Goal: Information Seeking & Learning: Understand process/instructions

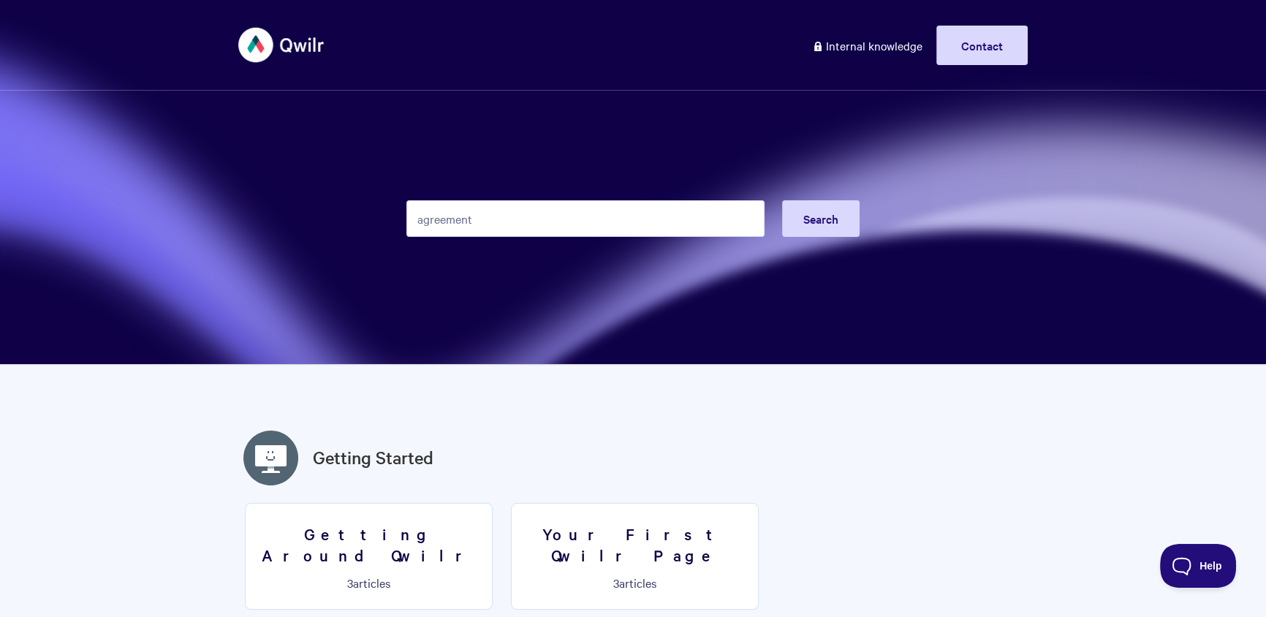
type input "agreement"
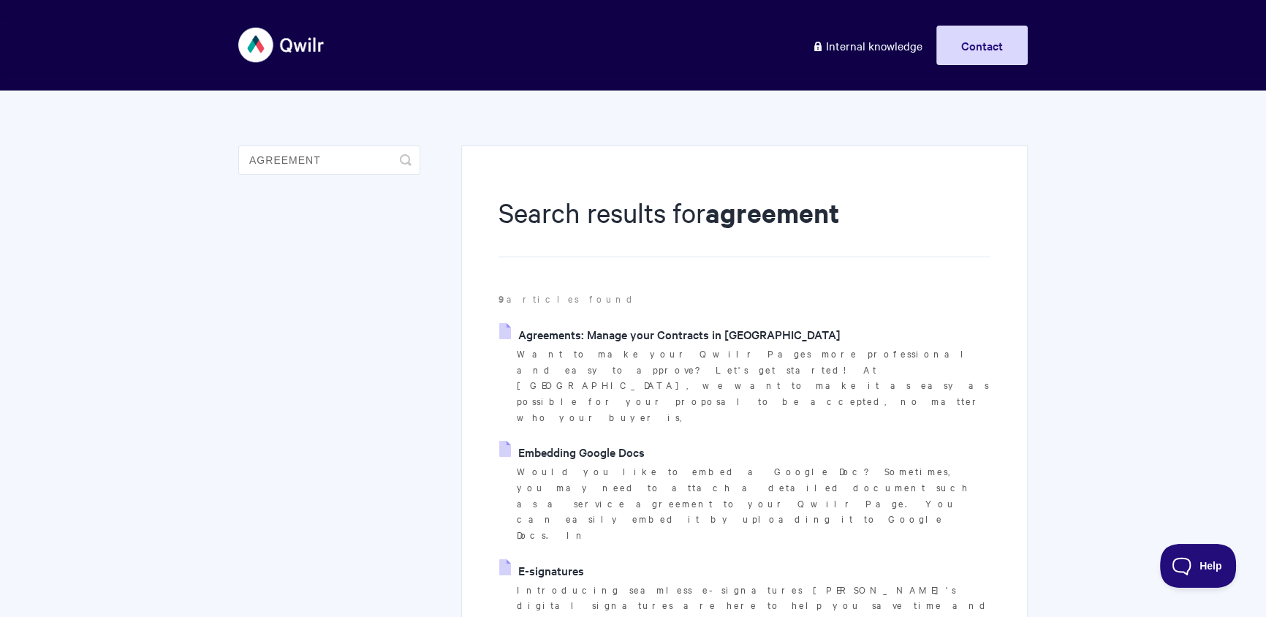
click at [626, 352] on p "Want to make your Qwilr Pages more professional and easy to approve? Let's get …" at bounding box center [754, 386] width 474 height 80
click at [639, 323] on link "Agreements: Manage your Contracts in [GEOGRAPHIC_DATA]" at bounding box center [669, 334] width 341 height 22
click at [629, 343] on li "Agreements: Manage your Contracts in Qwilr Want to make your Qwilr Pages more p…" at bounding box center [744, 374] width 492 height 102
click at [632, 333] on link "Agreements: Manage your Contracts in [GEOGRAPHIC_DATA]" at bounding box center [669, 334] width 341 height 22
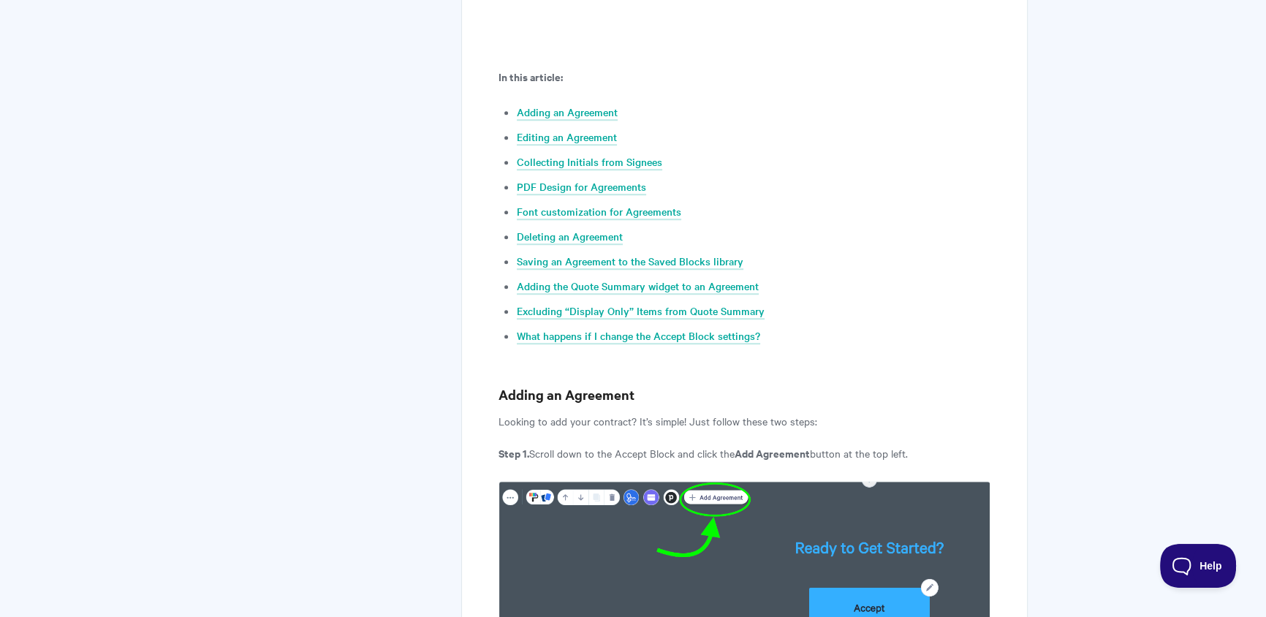
scroll to position [798, 0]
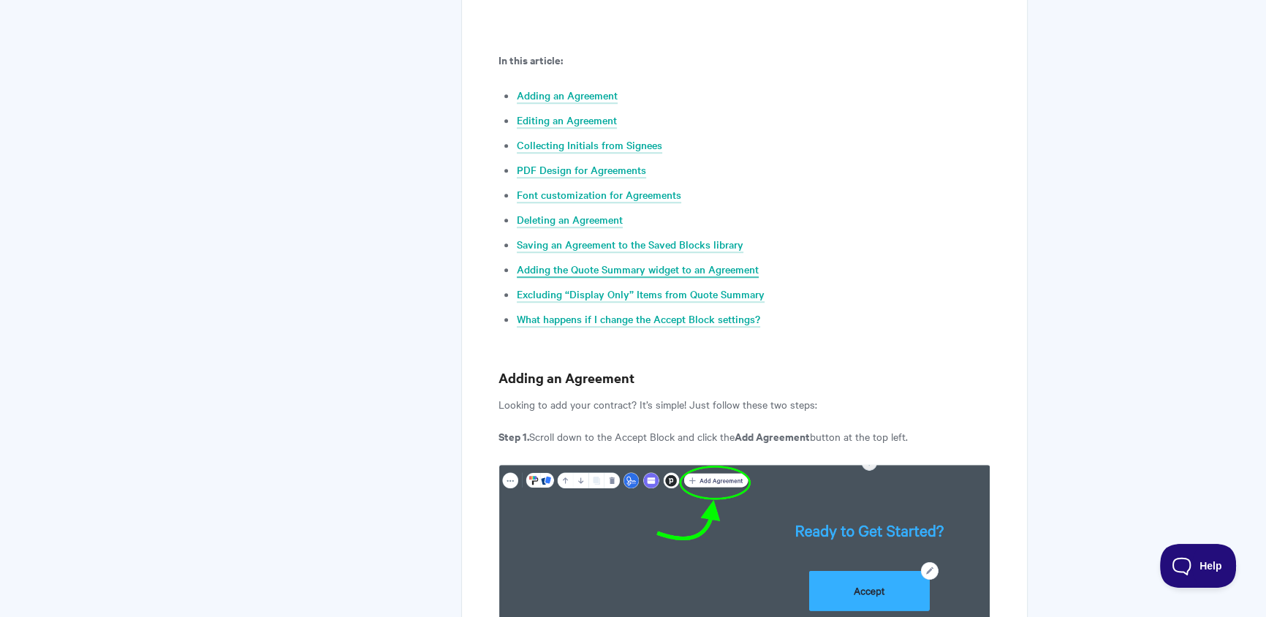
click at [590, 273] on link "Adding the Quote Summary widget to an Agreement" at bounding box center [638, 270] width 242 height 16
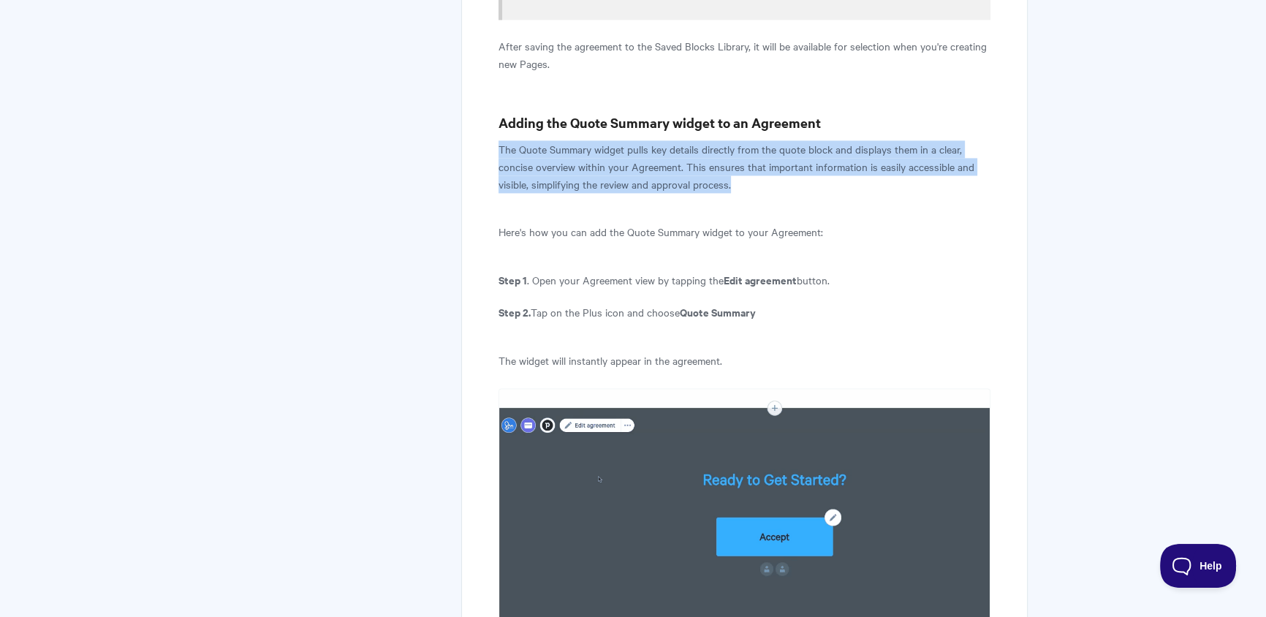
drag, startPoint x: 495, startPoint y: 29, endPoint x: 746, endPoint y: 69, distance: 253.9
copy p "The Quote Summary widget pulls key details directly from the quote block and di…"
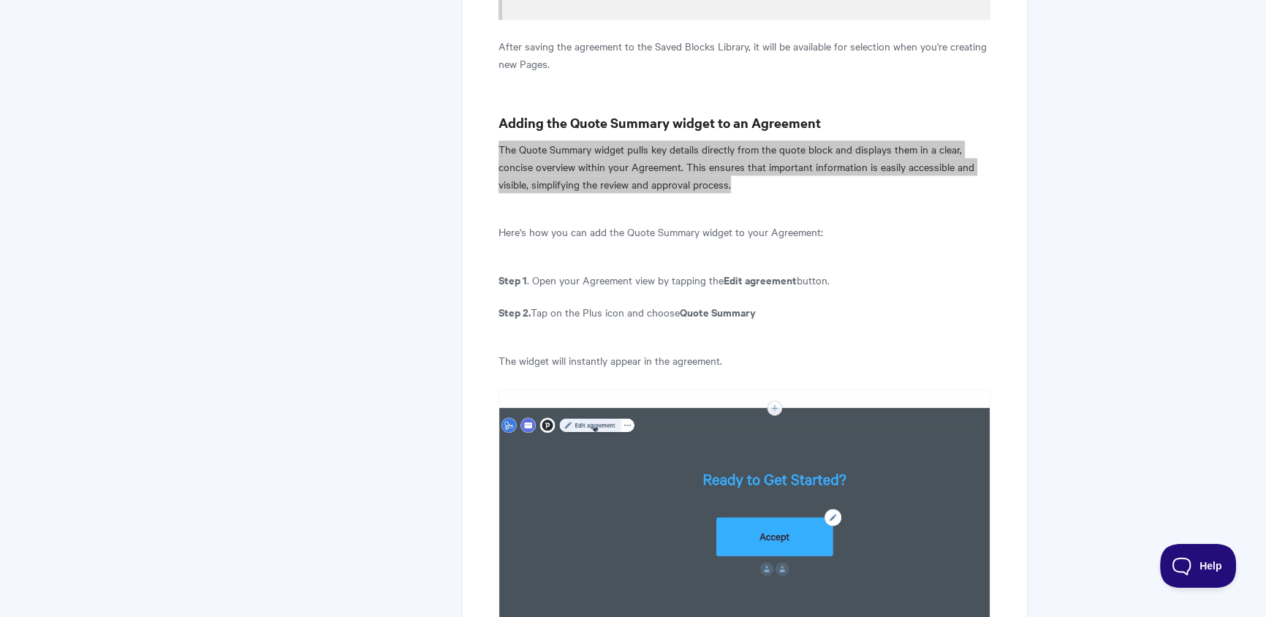
scroll to position [9832, 0]
